Goal: Transaction & Acquisition: Book appointment/travel/reservation

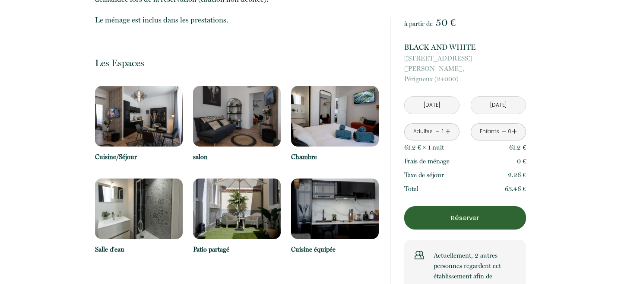
scroll to position [455, 0]
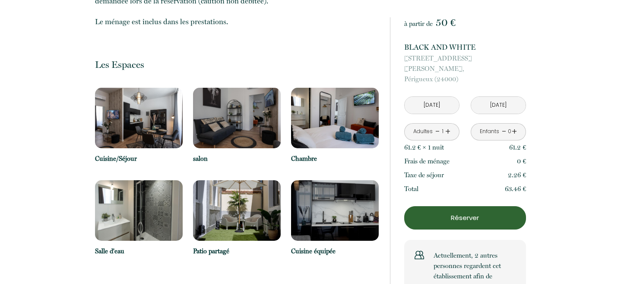
click at [147, 120] on img at bounding box center [139, 118] width 88 height 60
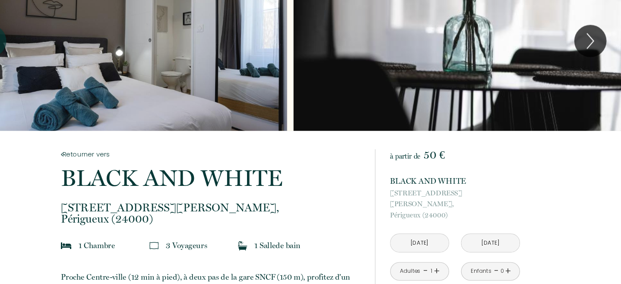
scroll to position [192, 0]
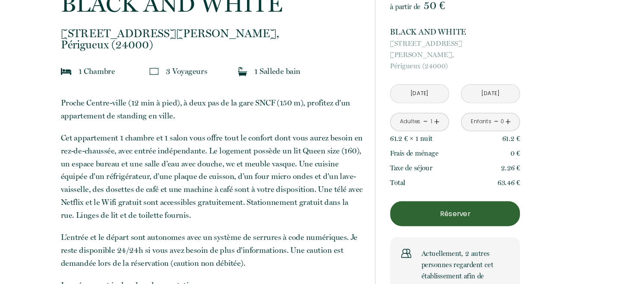
click at [467, 218] on div "à partir de 50 € BLACK AND WHITE [STREET_ADDRESS][PERSON_NAME] (24000) [DATE] <…" at bounding box center [465, 164] width 122 height 295
click at [474, 212] on p "Réserver" at bounding box center [465, 217] width 116 height 10
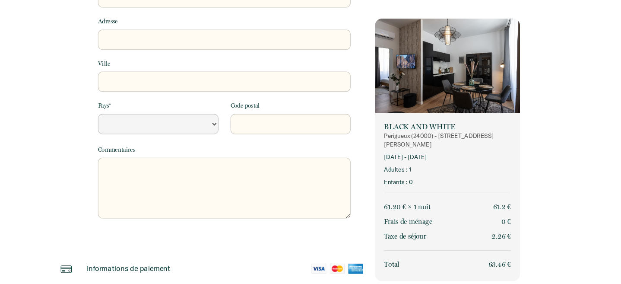
select select "Default select example"
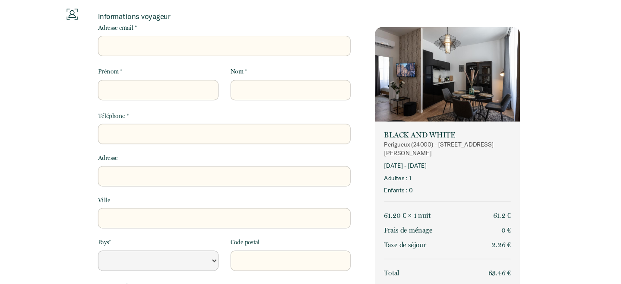
scroll to position [8, 0]
click at [214, 61] on input "Adresse email *" at bounding box center [248, 60] width 237 height 19
type input "[EMAIL_ADDRESS][DOMAIN_NAME]"
select select "Default select example"
click at [198, 101] on input "Prénom *" at bounding box center [186, 101] width 113 height 19
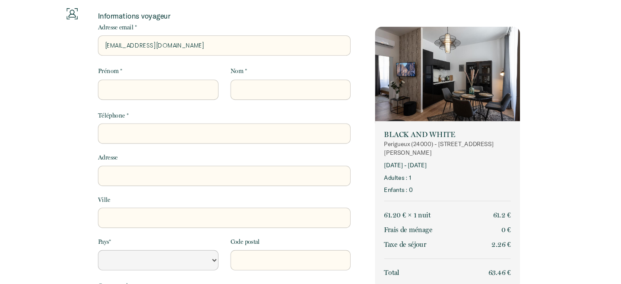
type input "[PERSON_NAME]"
select select "Default select example"
click at [269, 112] on div "Prénom * [PERSON_NAME] *" at bounding box center [248, 100] width 248 height 41
click at [272, 111] on div "Prénom * [PERSON_NAME] *" at bounding box center [248, 100] width 248 height 41
click at [281, 105] on input "Nom *" at bounding box center [310, 101] width 113 height 19
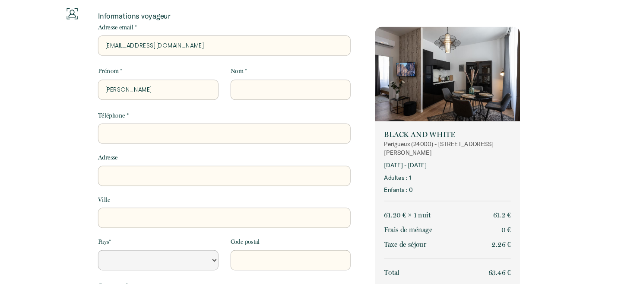
type input "[PERSON_NAME]"
select select "Default select example"
click at [266, 139] on input "Téléphone *" at bounding box center [248, 142] width 237 height 19
type input "0622144705"
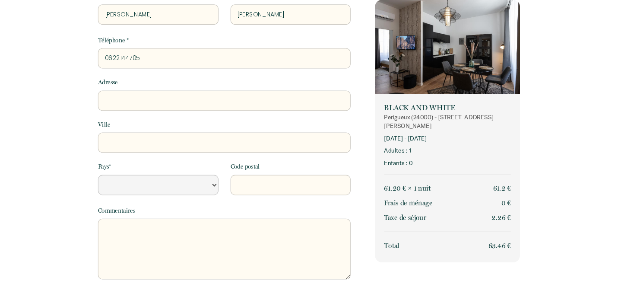
scroll to position [79, 0]
click at [221, 189] on select "[GEOGRAPHIC_DATA] [GEOGRAPHIC_DATA] [GEOGRAPHIC_DATA] [GEOGRAPHIC_DATA] [GEOGRA…" at bounding box center [186, 189] width 113 height 19
select select "FR"
click at [130, 180] on select "[GEOGRAPHIC_DATA] [GEOGRAPHIC_DATA] [GEOGRAPHIC_DATA] [GEOGRAPHIC_DATA] [GEOGRA…" at bounding box center [186, 189] width 113 height 19
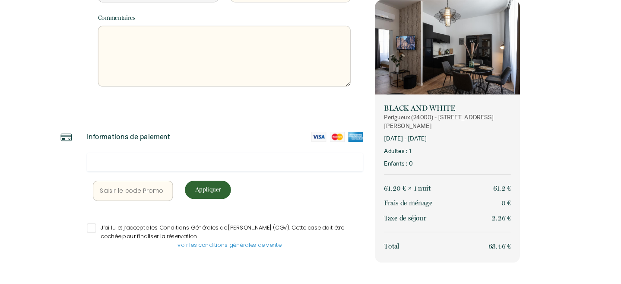
scroll to position [265, 0]
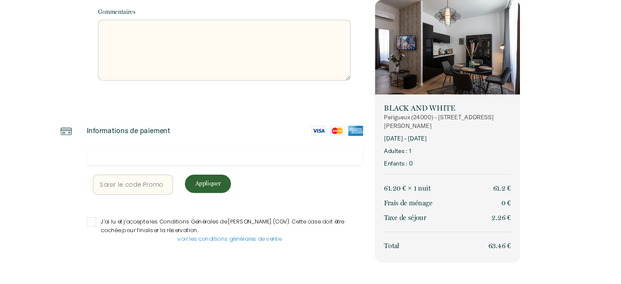
click at [215, 155] on div at bounding box center [249, 163] width 259 height 17
click at [126, 224] on input "J’ai lu et j’accepte les Conditions Générales de [PERSON_NAME] (CGV). Cette cas…" at bounding box center [249, 225] width 259 height 9
checkbox input "true"
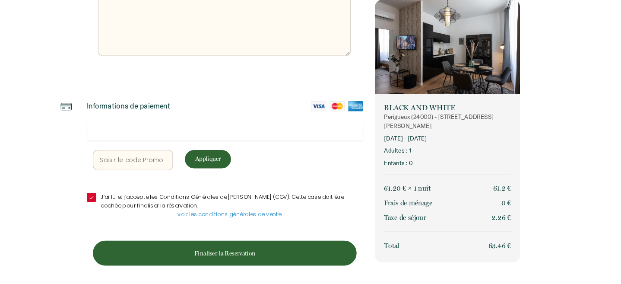
click at [250, 257] on p "Finaliser la Reservation" at bounding box center [248, 255] width 241 height 8
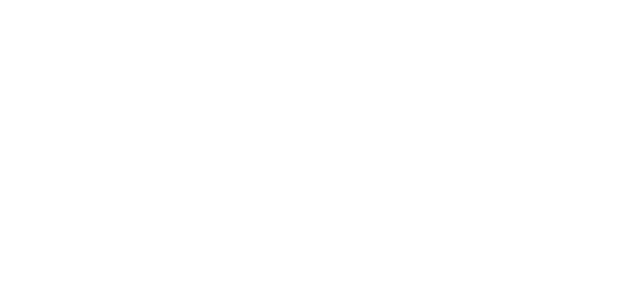
scroll to position [0, 0]
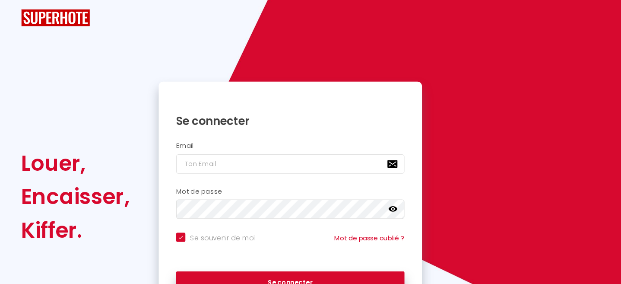
checkbox input "true"
